Goal: Information Seeking & Learning: Check status

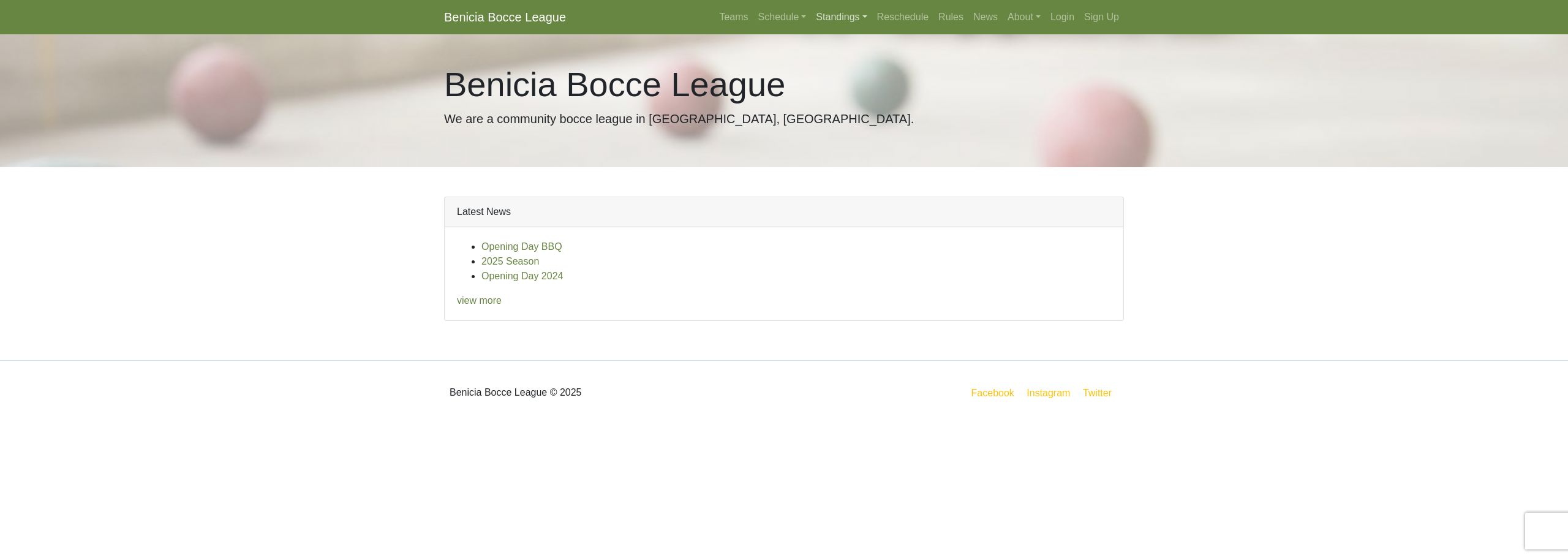
click at [835, 17] on link "Standings" at bounding box center [841, 17] width 61 height 24
click at [838, 145] on link "[DATE] Night" at bounding box center [861, 144] width 99 height 20
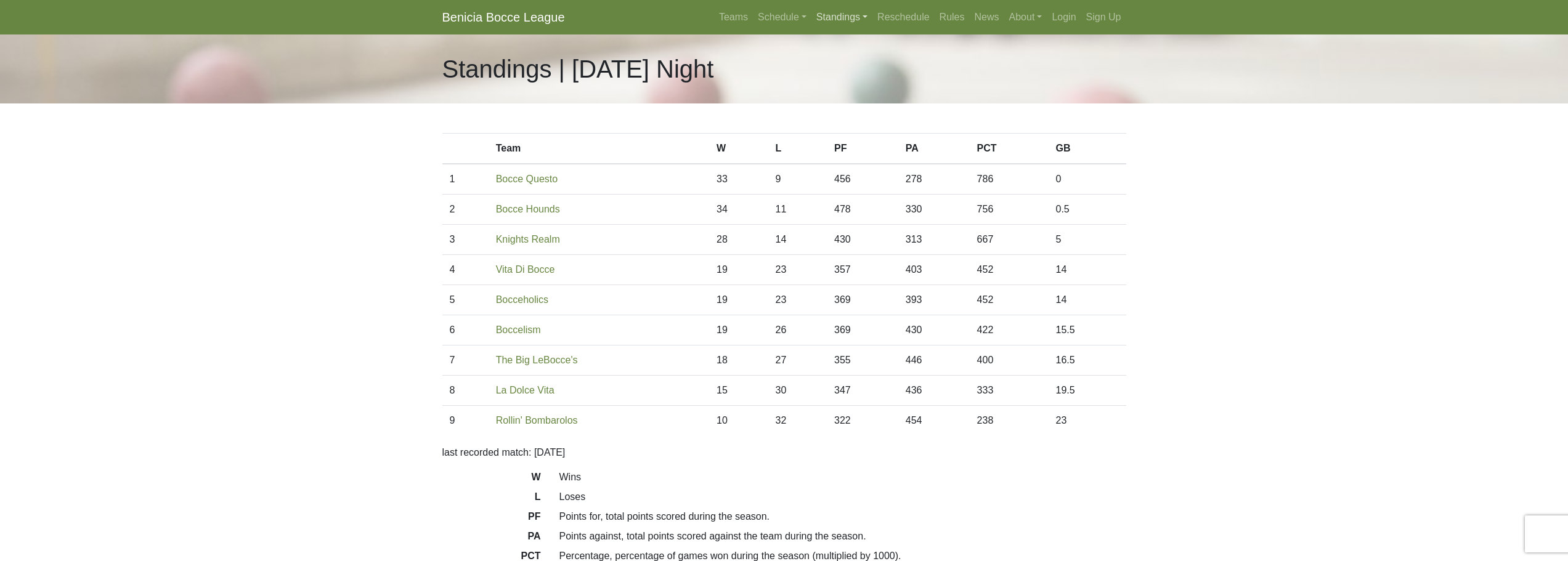
click at [825, 19] on link "Standings" at bounding box center [842, 17] width 61 height 25
click at [860, 149] on link "[DATE] Night" at bounding box center [861, 145] width 99 height 20
click at [855, 23] on link "Standings" at bounding box center [842, 17] width 61 height 25
click at [865, 126] on link "[DATE] Night" at bounding box center [861, 125] width 99 height 20
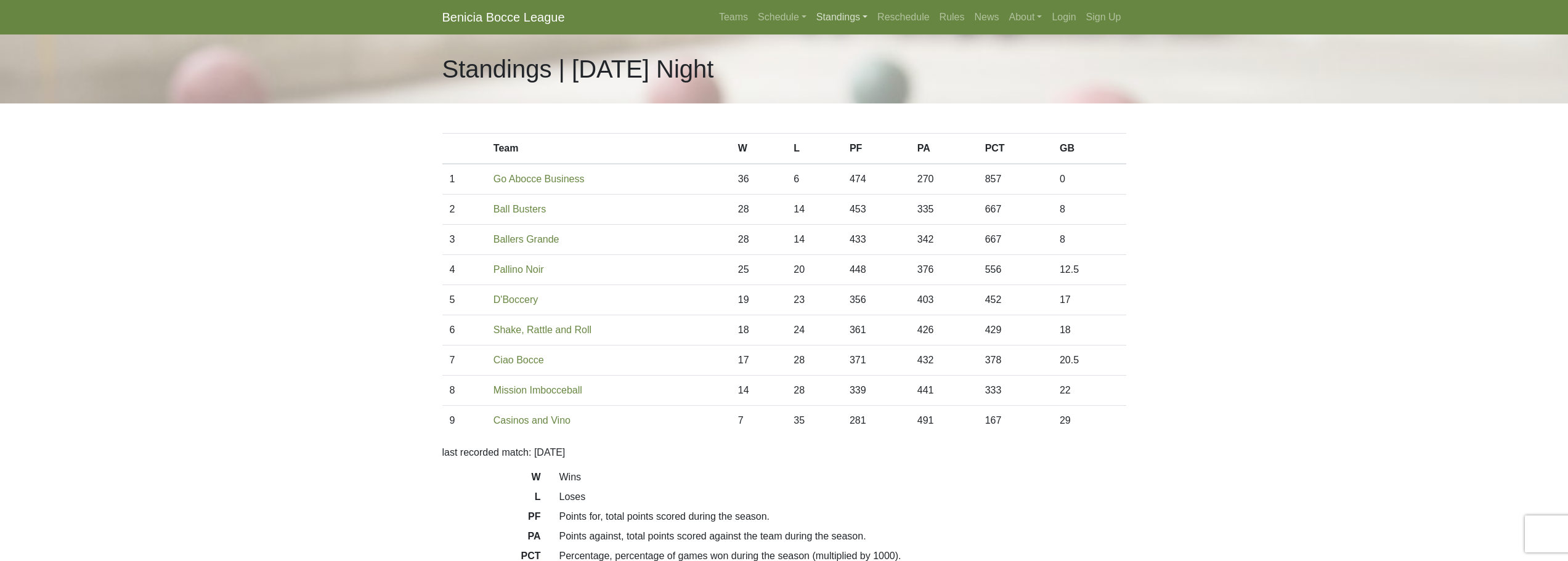
click at [836, 12] on link "Standings" at bounding box center [842, 17] width 61 height 25
click at [845, 85] on link "[DATE] Night" at bounding box center [861, 86] width 99 height 20
